Goal: Task Accomplishment & Management: Manage account settings

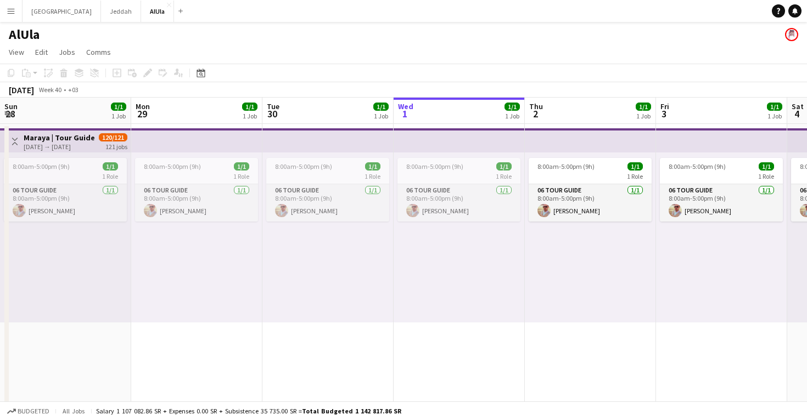
scroll to position [0, 262]
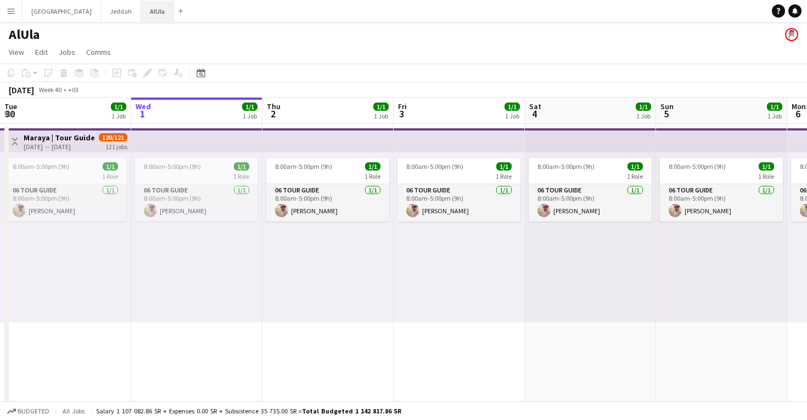
click at [141, 7] on button "AlUla Close" at bounding box center [157, 11] width 33 height 21
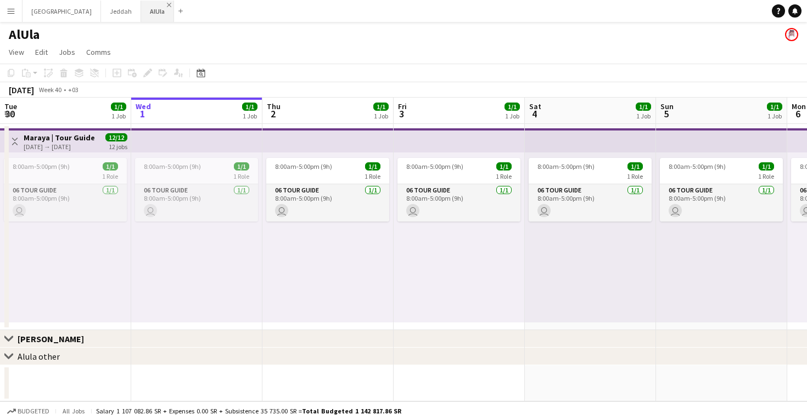
click at [167, 3] on app-icon "Close" at bounding box center [169, 5] width 4 height 4
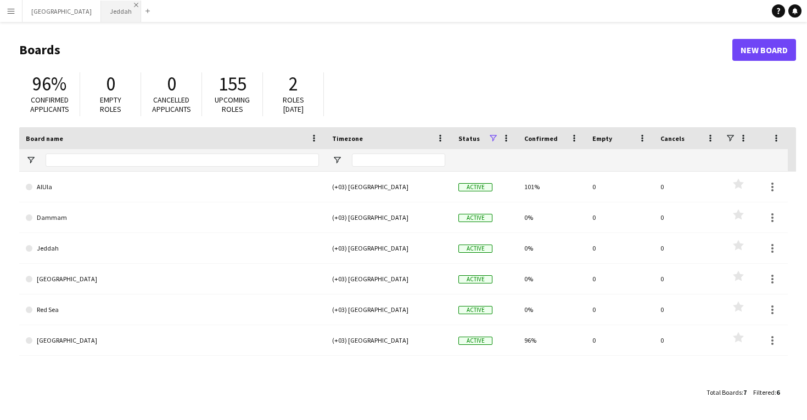
click at [134, 5] on app-icon "Close" at bounding box center [136, 5] width 4 height 4
click at [94, 5] on app-icon "Close" at bounding box center [96, 5] width 4 height 4
click at [15, 11] on button "Menu" at bounding box center [11, 11] width 22 height 22
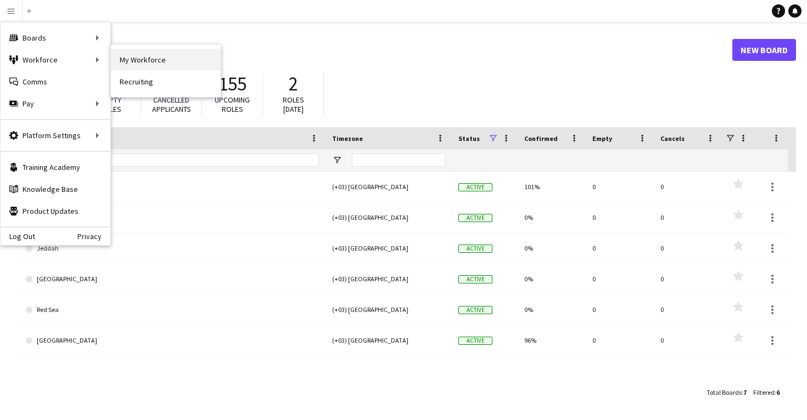
click at [139, 58] on link "My Workforce" at bounding box center [166, 60] width 110 height 22
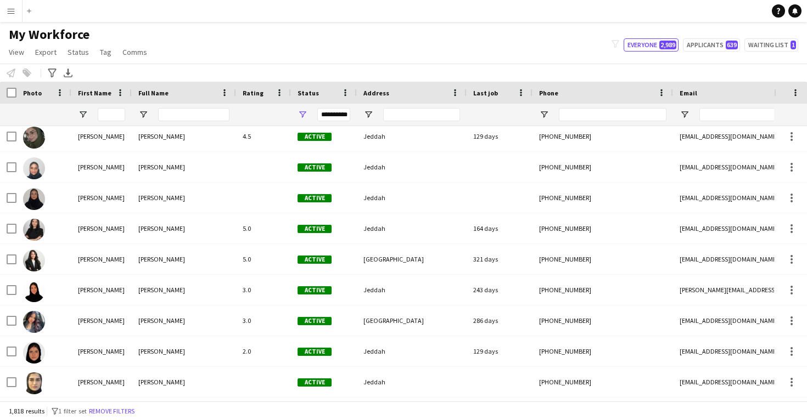
scroll to position [21827, 0]
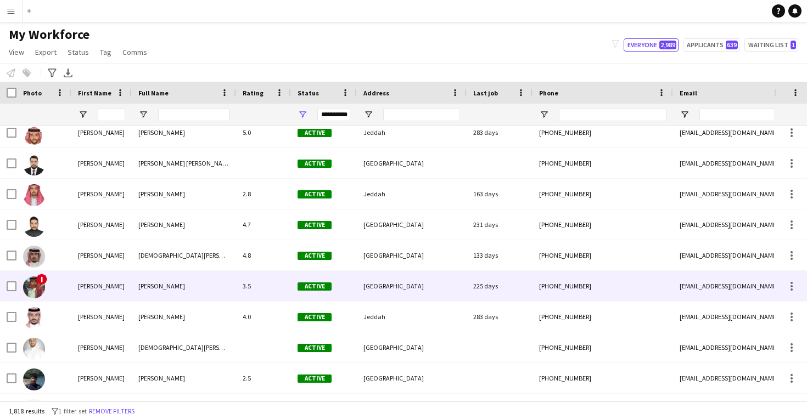
click at [153, 291] on div "[PERSON_NAME]" at bounding box center [184, 286] width 104 height 30
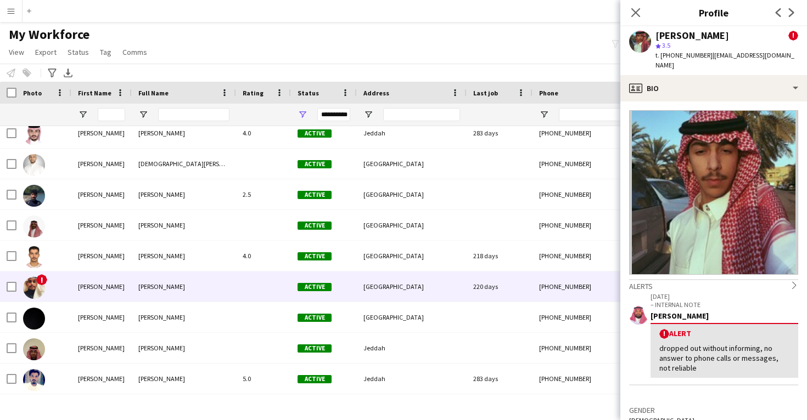
click at [138, 292] on div "[PERSON_NAME]" at bounding box center [184, 287] width 104 height 30
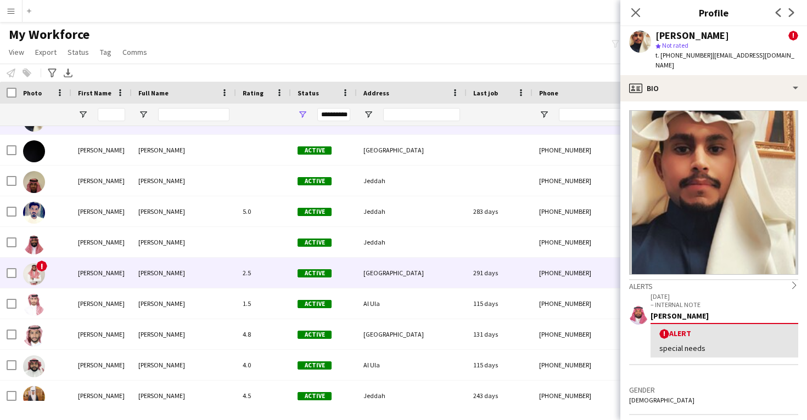
click at [142, 273] on span "[PERSON_NAME]" at bounding box center [161, 273] width 47 height 8
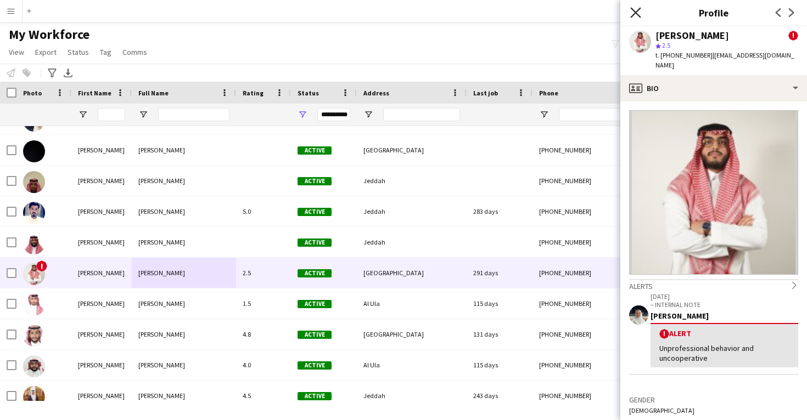
click at [635, 10] on icon "Close pop-in" at bounding box center [635, 12] width 10 height 10
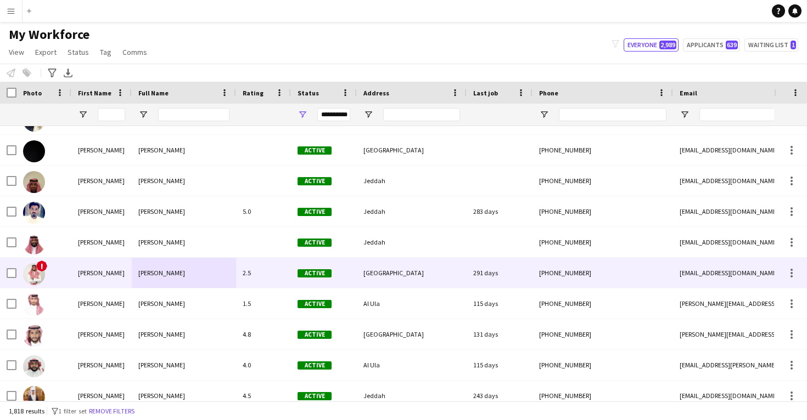
click at [444, 269] on div "[GEOGRAPHIC_DATA]" at bounding box center [412, 273] width 110 height 30
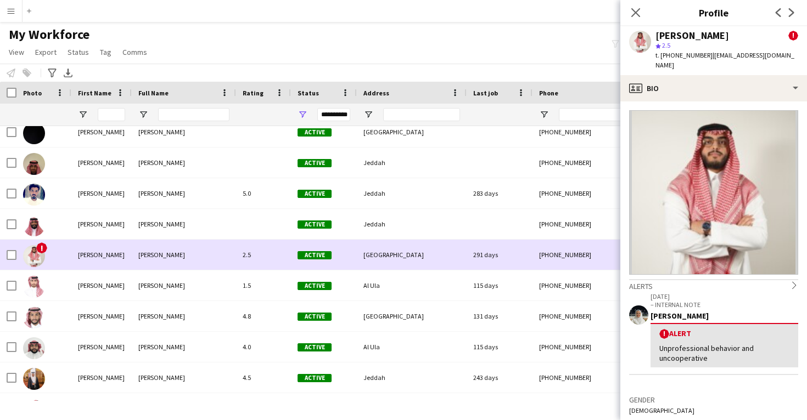
click at [208, 255] on div "[PERSON_NAME]" at bounding box center [184, 255] width 104 height 30
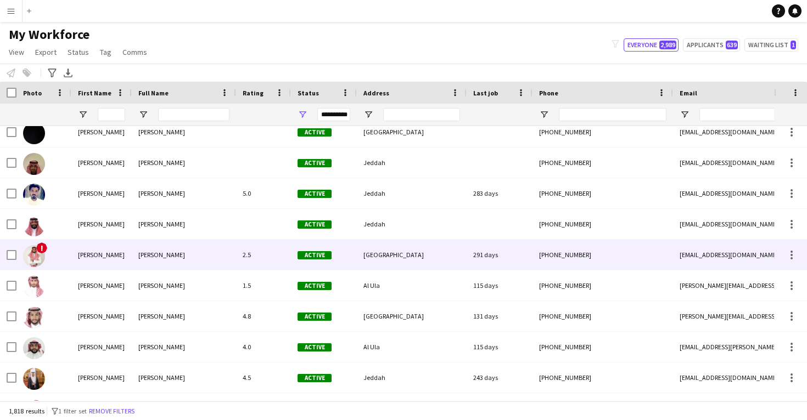
click at [208, 255] on div "[PERSON_NAME]" at bounding box center [184, 255] width 104 height 30
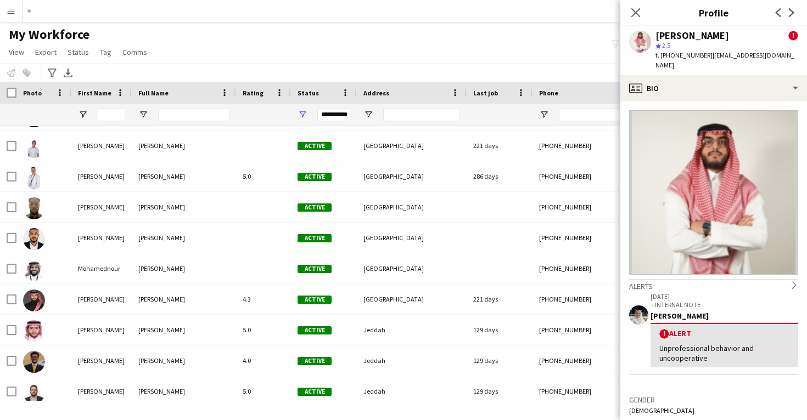
scroll to position [31086, 0]
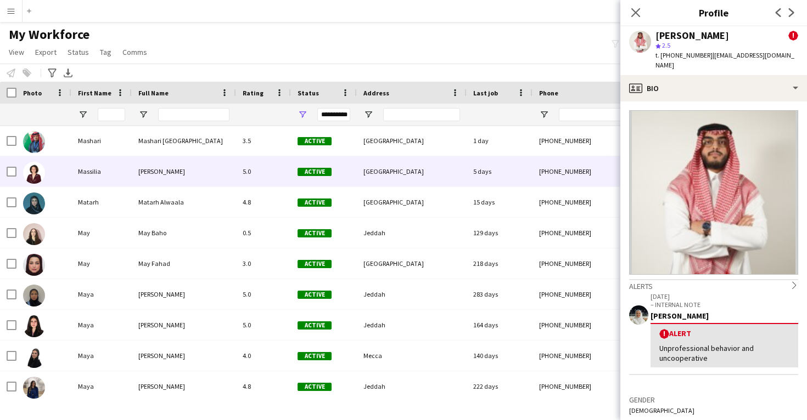
click at [168, 179] on div "[PERSON_NAME]" at bounding box center [184, 171] width 104 height 30
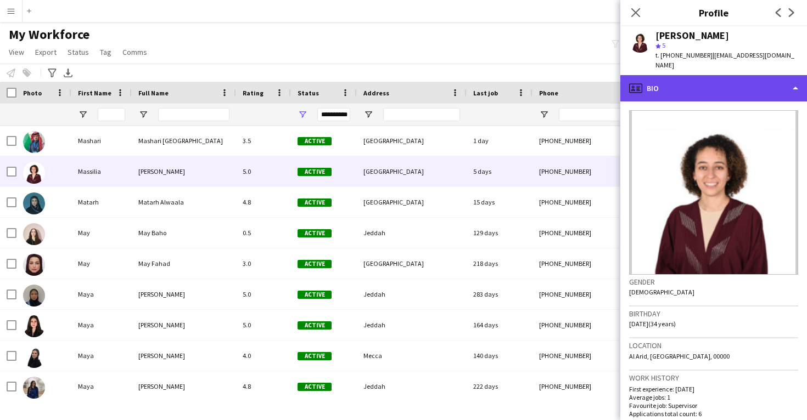
click at [708, 86] on div "profile Bio" at bounding box center [713, 88] width 187 height 26
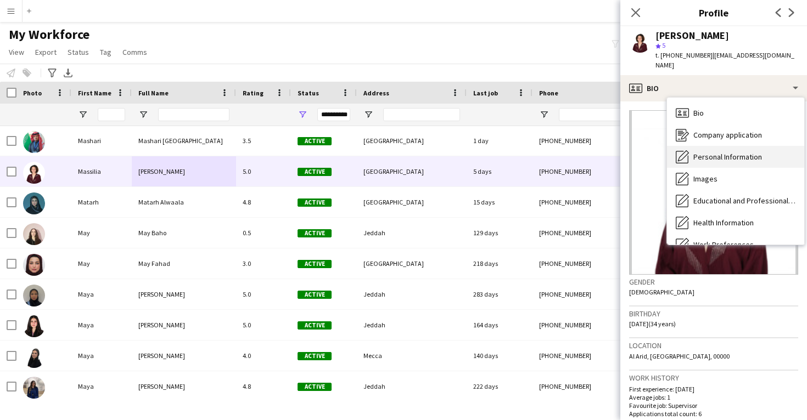
click at [726, 152] on span "Personal Information" at bounding box center [727, 157] width 69 height 10
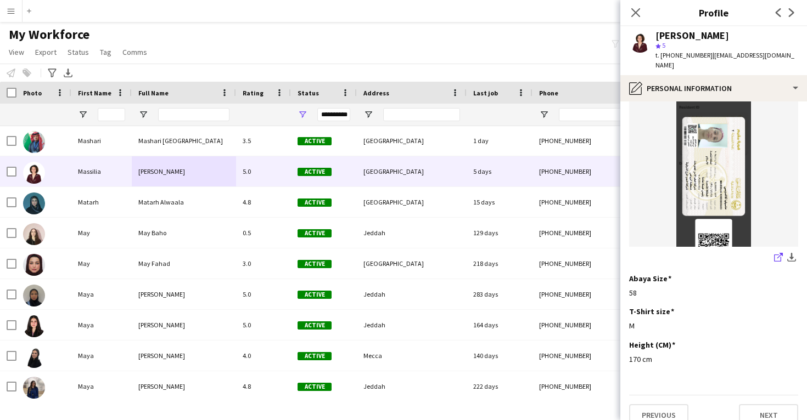
click at [773, 252] on link "share-external-link-1" at bounding box center [777, 258] width 13 height 13
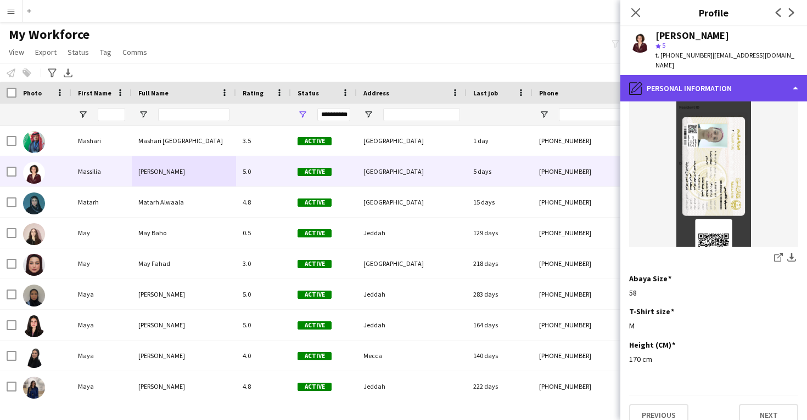
click at [697, 75] on div "pencil4 Personal Information" at bounding box center [713, 88] width 187 height 26
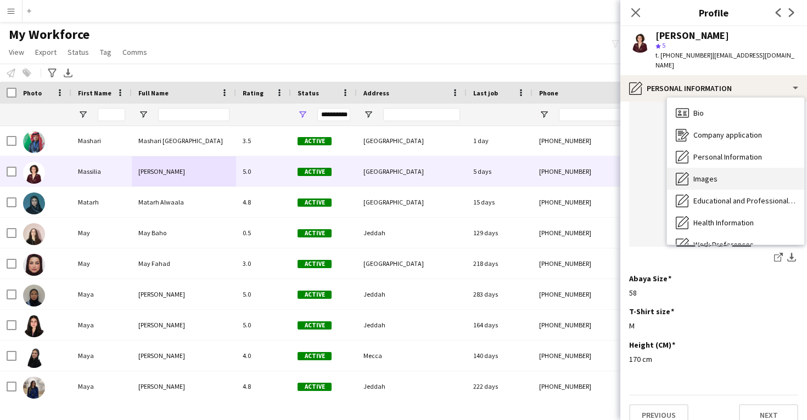
click at [723, 173] on div "Images Images" at bounding box center [735, 179] width 137 height 22
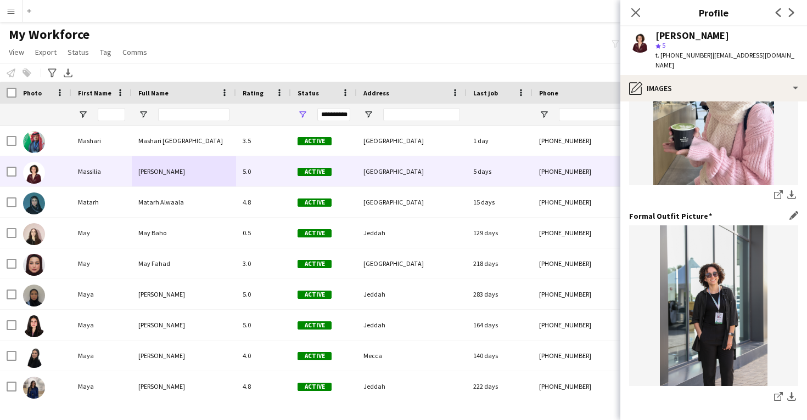
scroll to position [303, 0]
click at [774, 393] on icon at bounding box center [777, 396] width 7 height 7
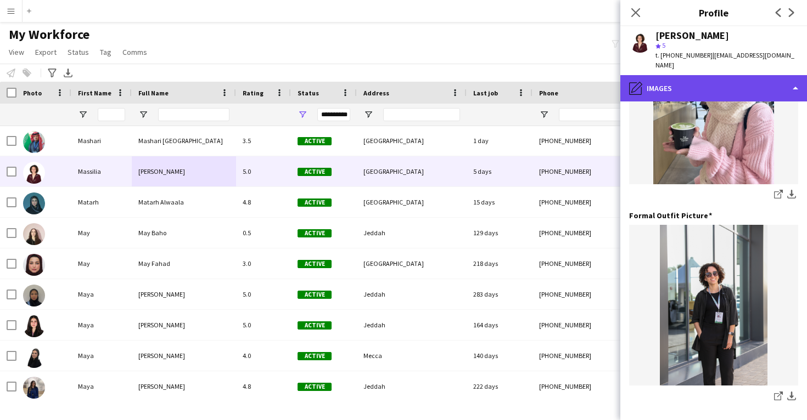
click at [716, 75] on div "pencil4 Images" at bounding box center [713, 88] width 187 height 26
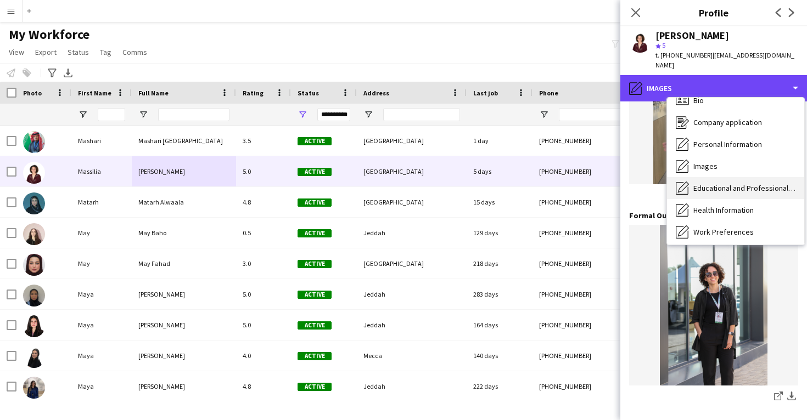
scroll to position [15, 0]
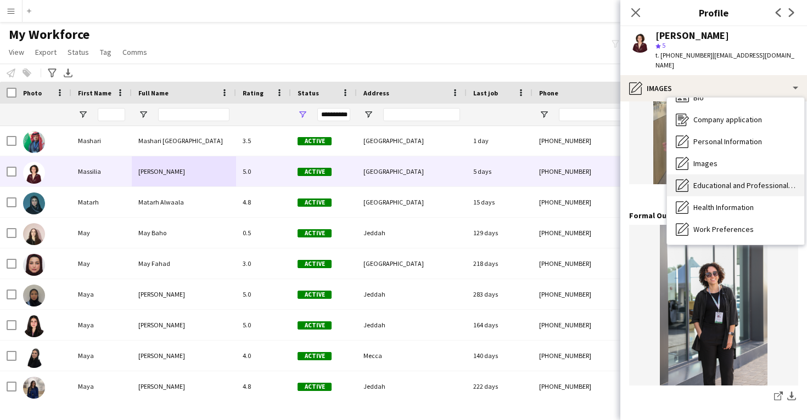
click at [726, 181] on div "Educational and Professional Background Educational and Professional Background" at bounding box center [735, 185] width 137 height 22
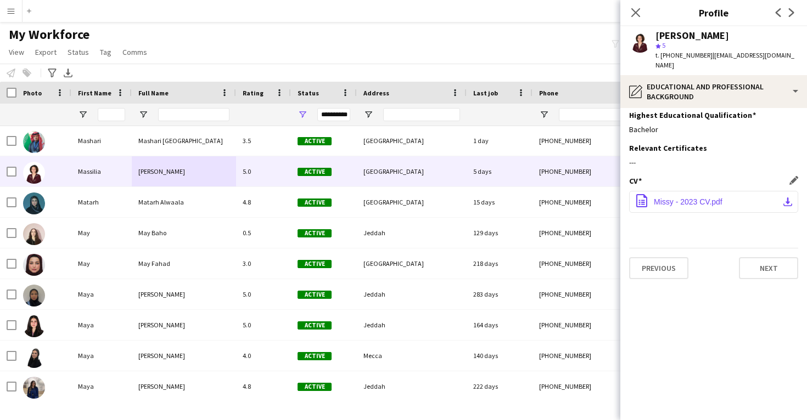
click at [705, 198] on span "Missy - 2023 CV.pdf" at bounding box center [687, 202] width 69 height 9
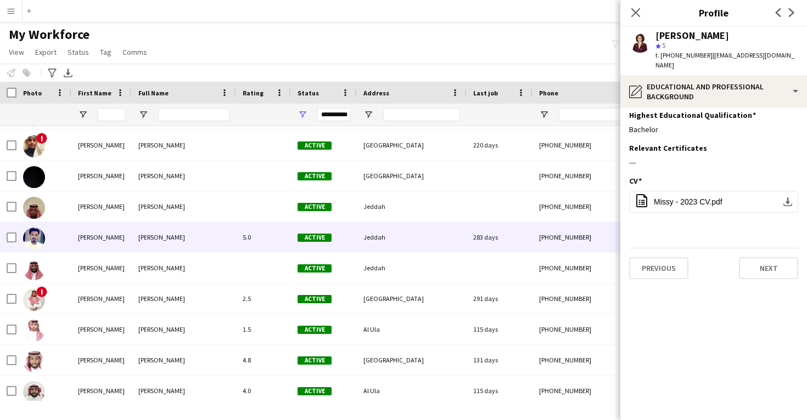
scroll to position [31741, 0]
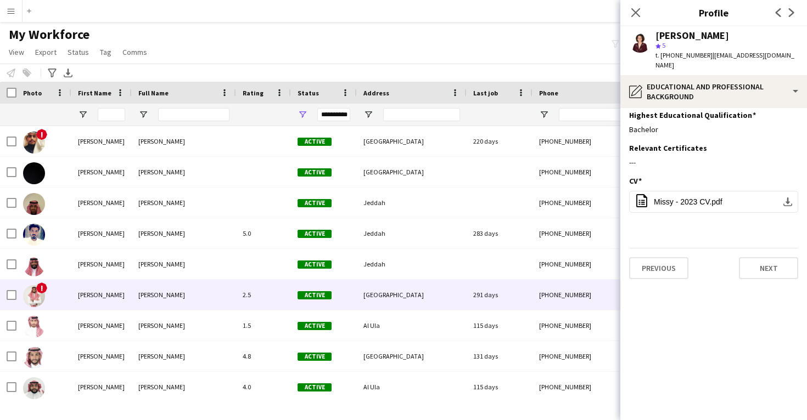
click at [222, 305] on div "[PERSON_NAME]" at bounding box center [184, 295] width 104 height 30
